Goal: Navigation & Orientation: Understand site structure

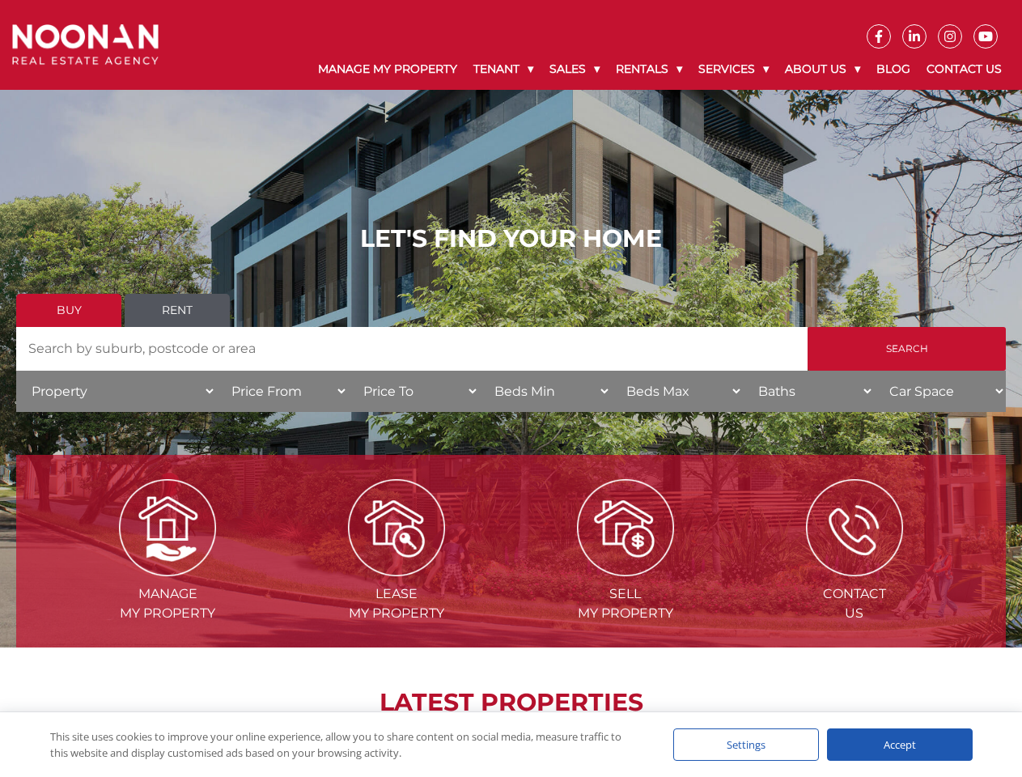
click at [504, 69] on link "Tenant" at bounding box center [503, 69] width 76 height 41
click at [576, 69] on link "Sales" at bounding box center [575, 69] width 66 height 41
click at [650, 69] on link "Rentals" at bounding box center [649, 69] width 83 height 41
click at [736, 69] on link "Services" at bounding box center [734, 69] width 87 height 41
click at [825, 69] on link "About Us" at bounding box center [822, 69] width 91 height 41
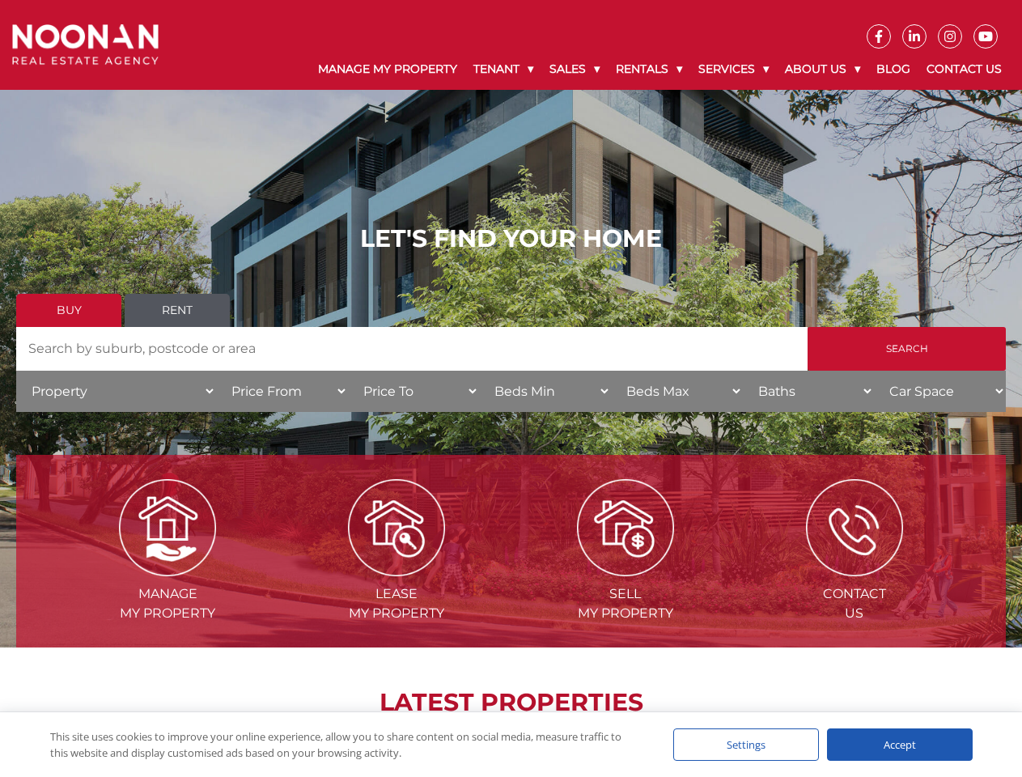
click at [397, 570] on img at bounding box center [396, 527] width 97 height 97
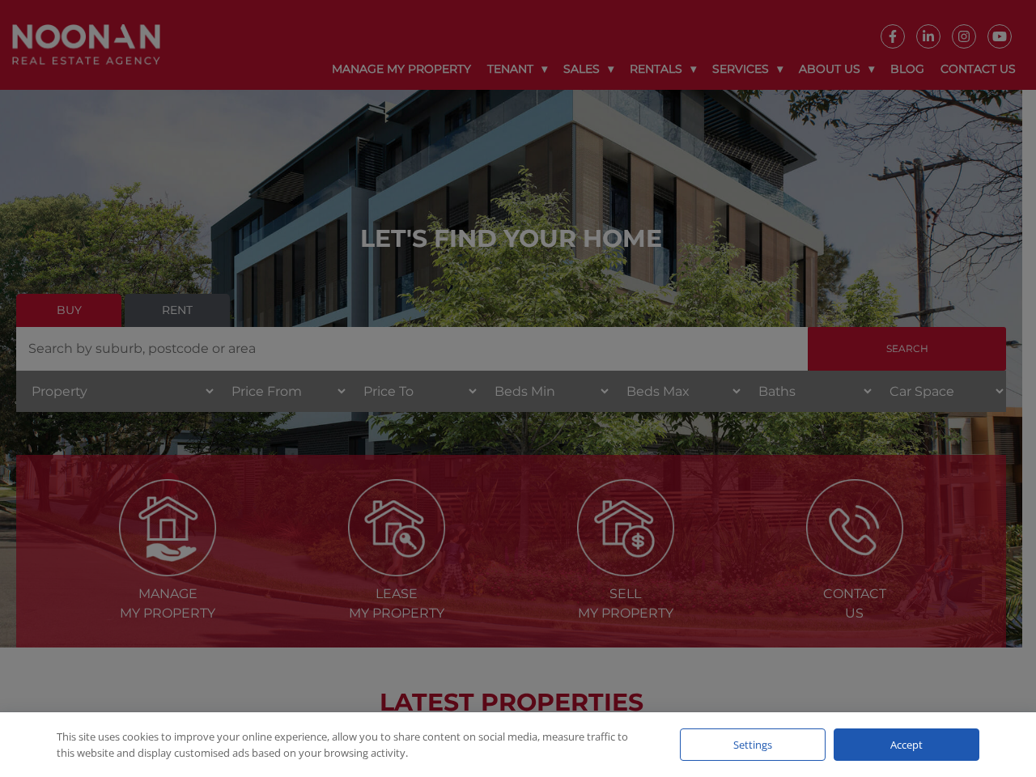
click at [746, 745] on div "Settings" at bounding box center [753, 745] width 146 height 32
